Goal: Navigation & Orientation: Find specific page/section

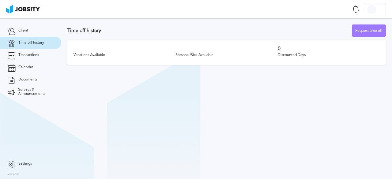
click at [33, 45] on link "Time off history" at bounding box center [30, 43] width 61 height 12
click at [23, 51] on link "Transactions" at bounding box center [30, 55] width 61 height 12
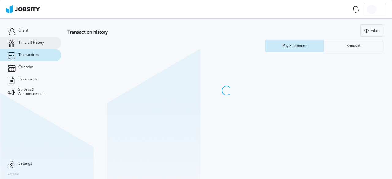
click at [27, 46] on link "Time off history" at bounding box center [30, 43] width 61 height 12
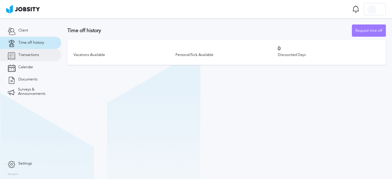
click at [35, 54] on span "Transactions" at bounding box center [28, 55] width 21 height 4
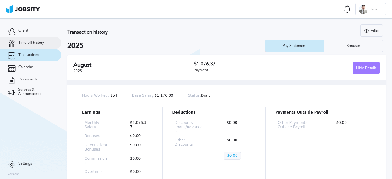
click at [30, 42] on span "Time off history" at bounding box center [31, 43] width 26 height 4
